Goal: Find specific page/section: Find specific page/section

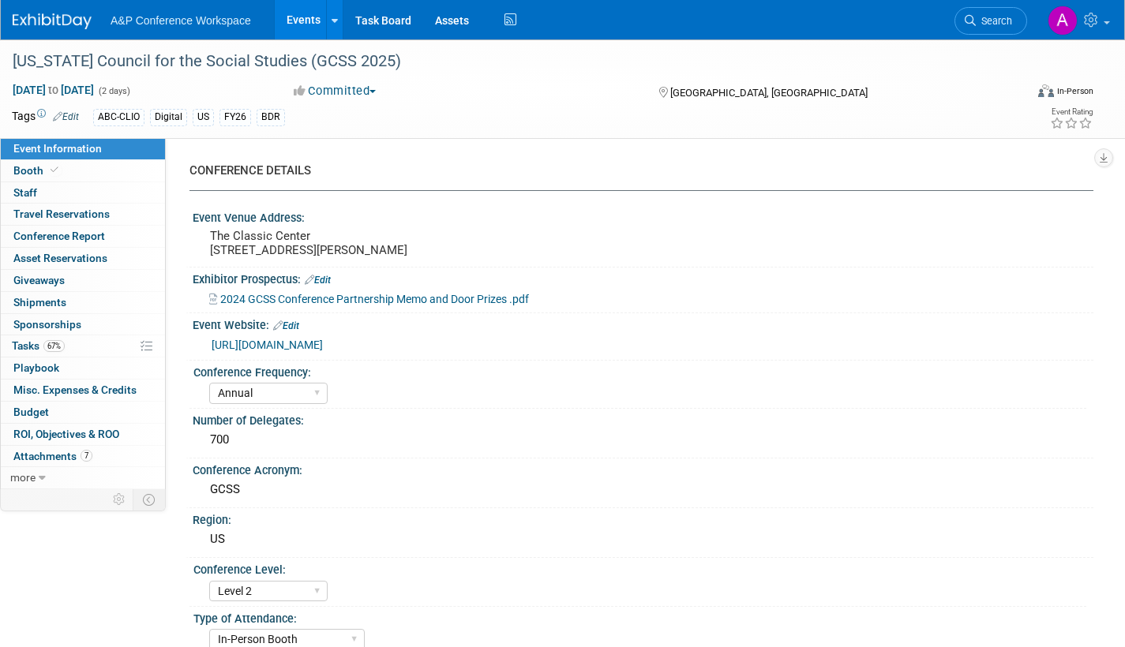
select select "Annual"
select select "Level 2"
select select "In-Person Booth"
select select "Schools"
select select "Bloomsbury Digital Resources"
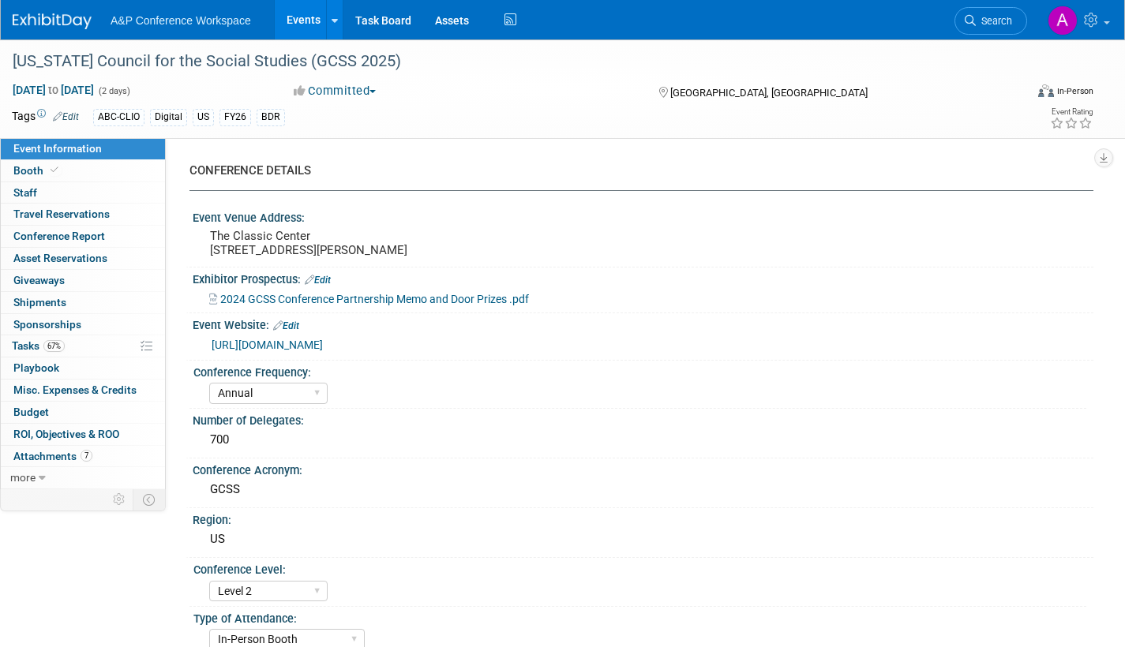
select select "[PERSON_NAME]"
select select "BDR Product Awareness and Trial Generation​"
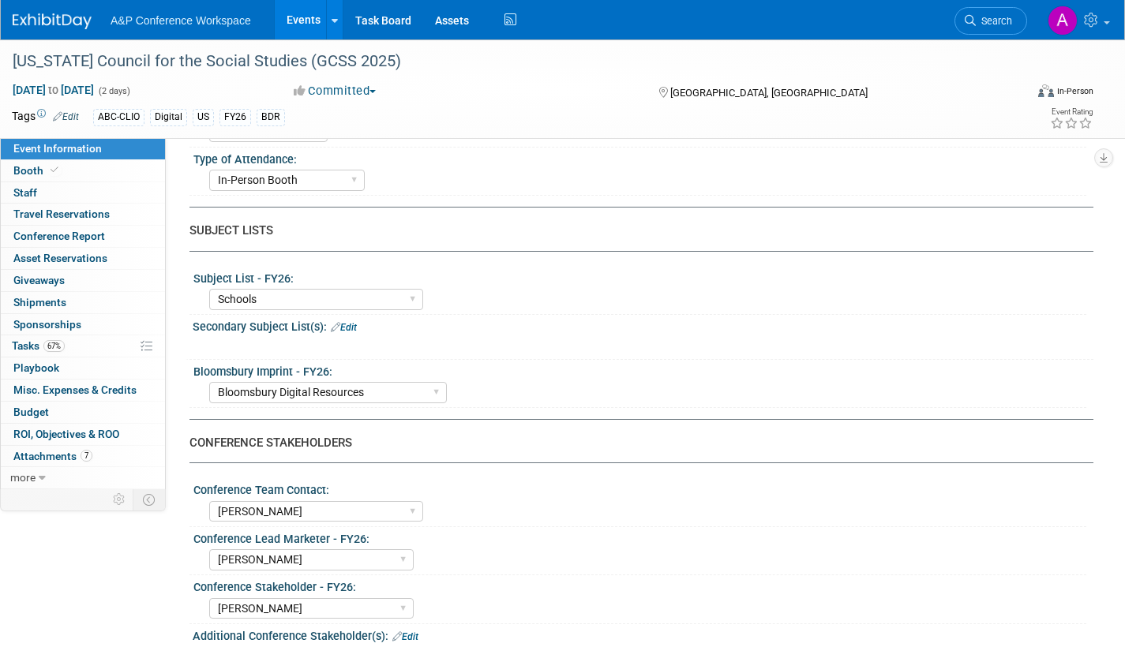
scroll to position [631, 0]
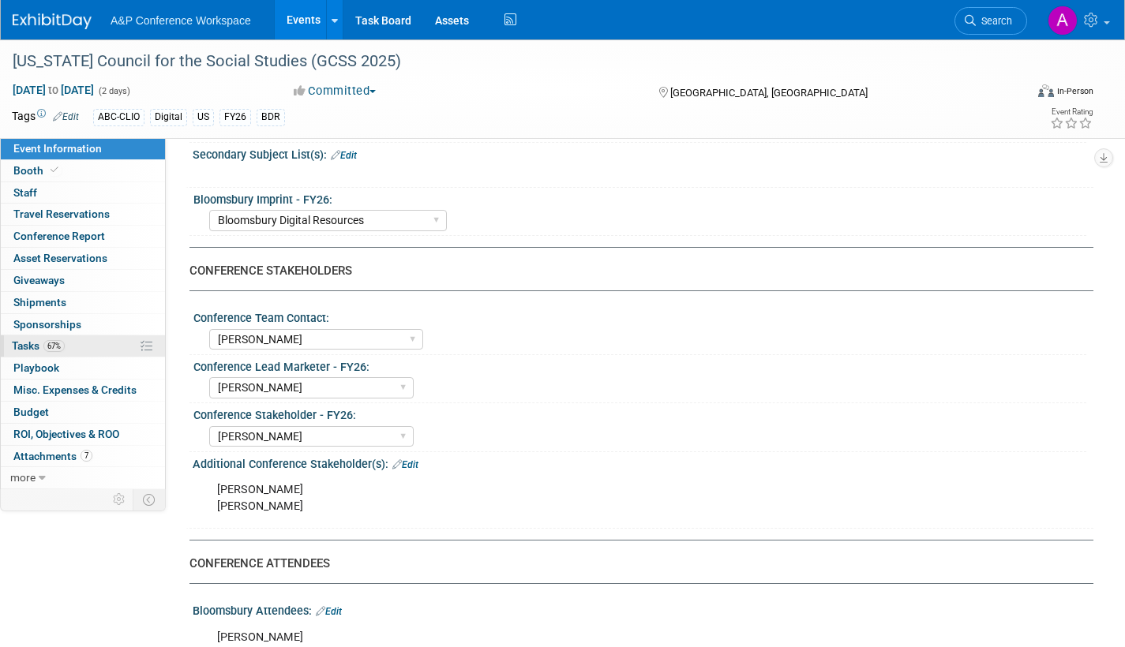
click at [30, 340] on span "Tasks 67%" at bounding box center [38, 345] width 53 height 13
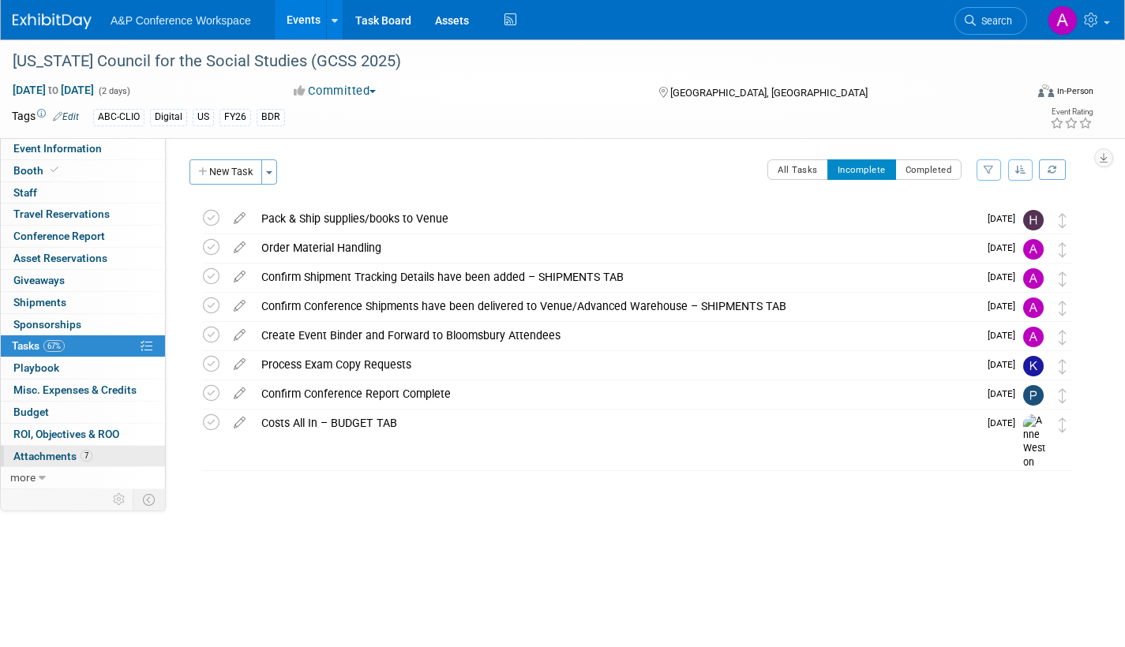
click at [61, 453] on span "Attachments 7" at bounding box center [52, 456] width 79 height 13
